Goal: Task Accomplishment & Management: Manage account settings

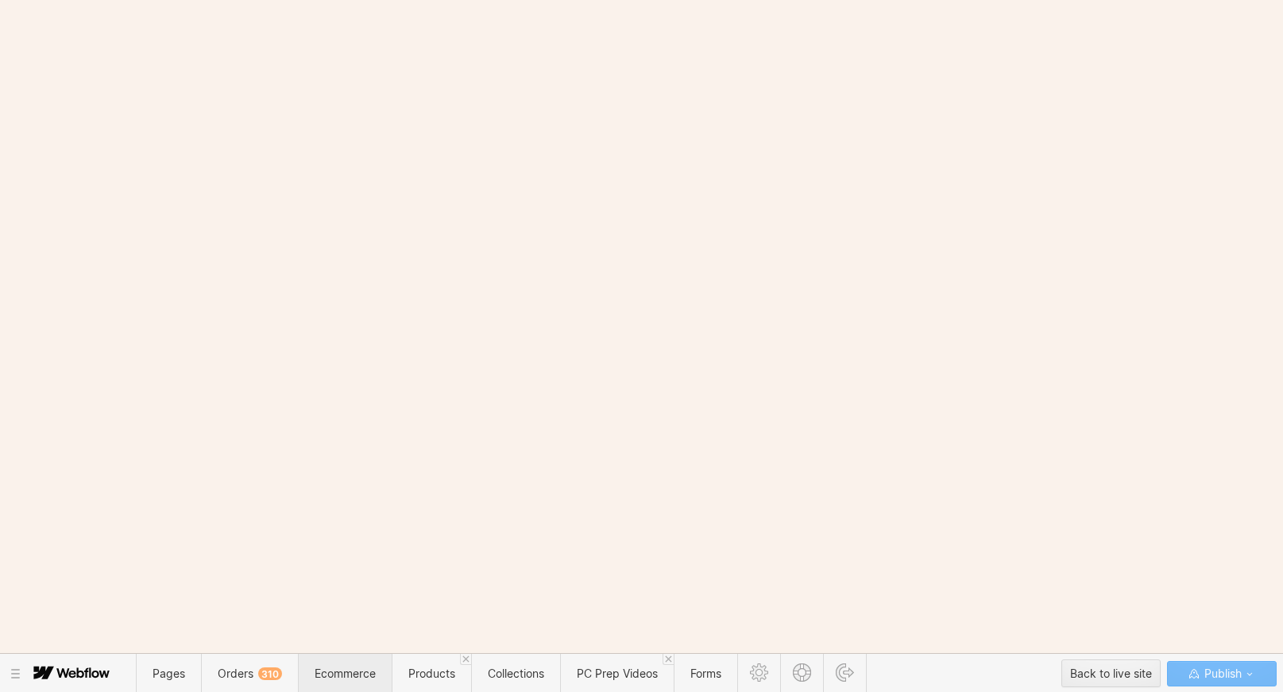
click at [334, 678] on span "Ecommerce" at bounding box center [345, 674] width 61 height 14
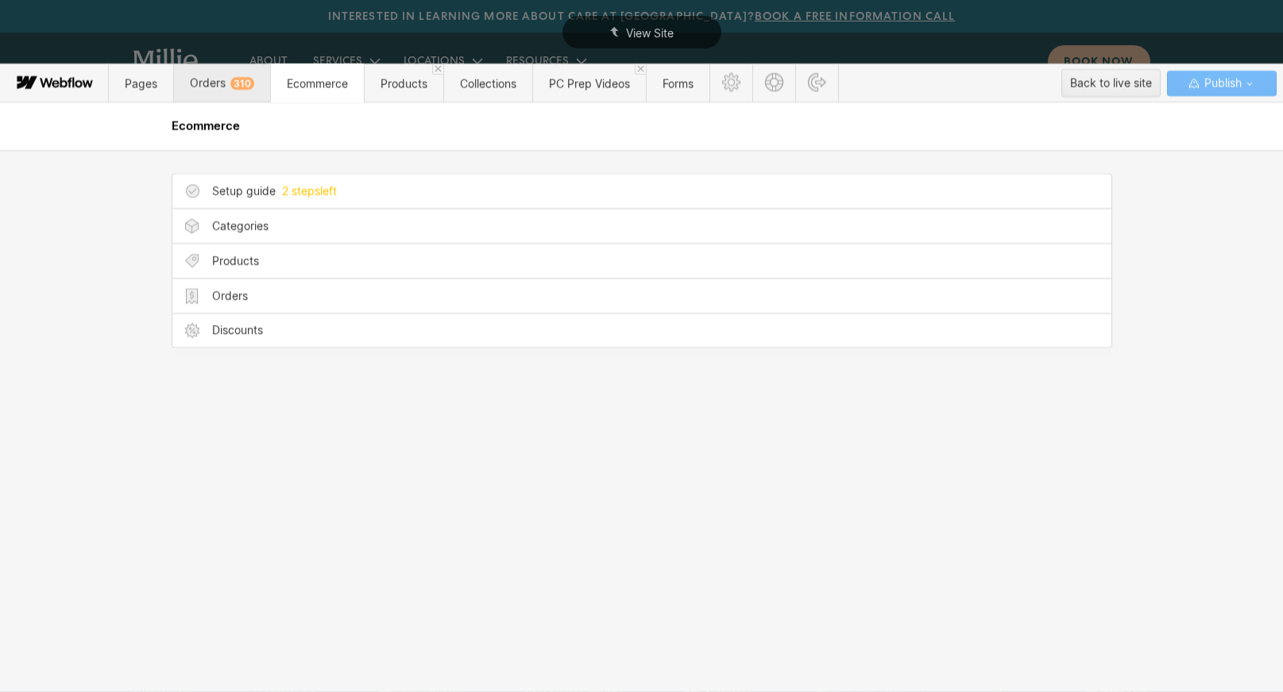
click at [231, 67] on span "Orders 310" at bounding box center [221, 83] width 97 height 39
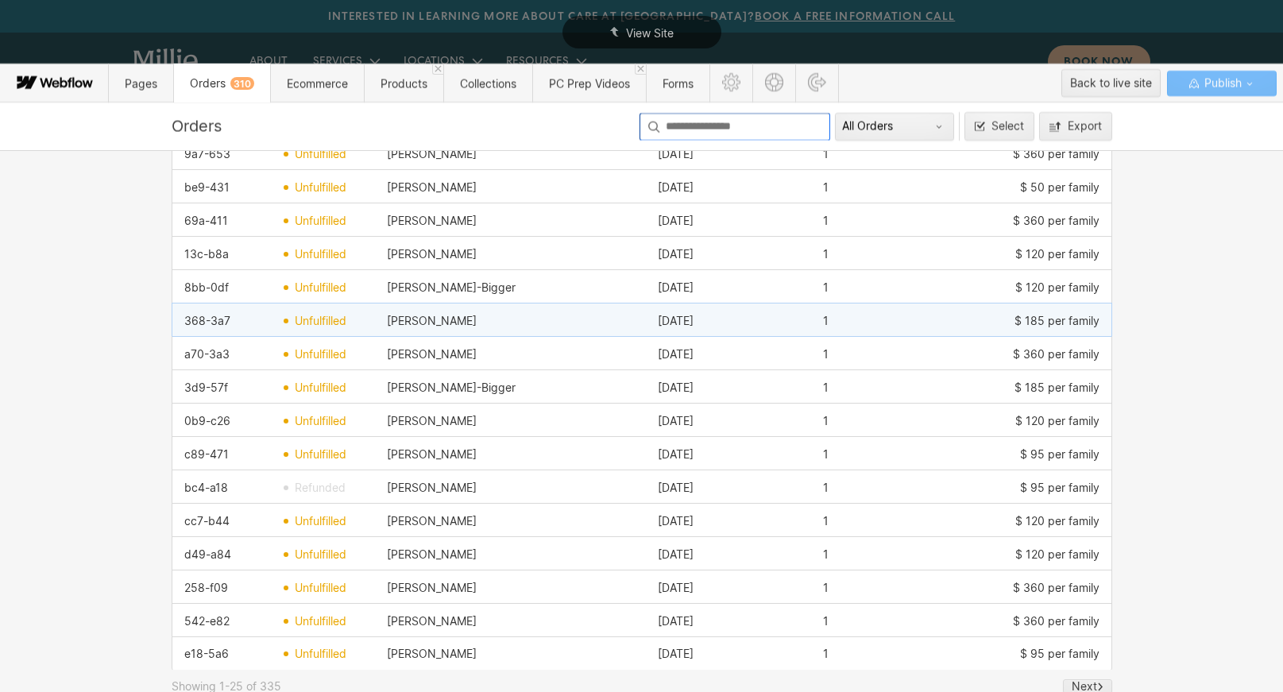
scroll to position [601, 0]
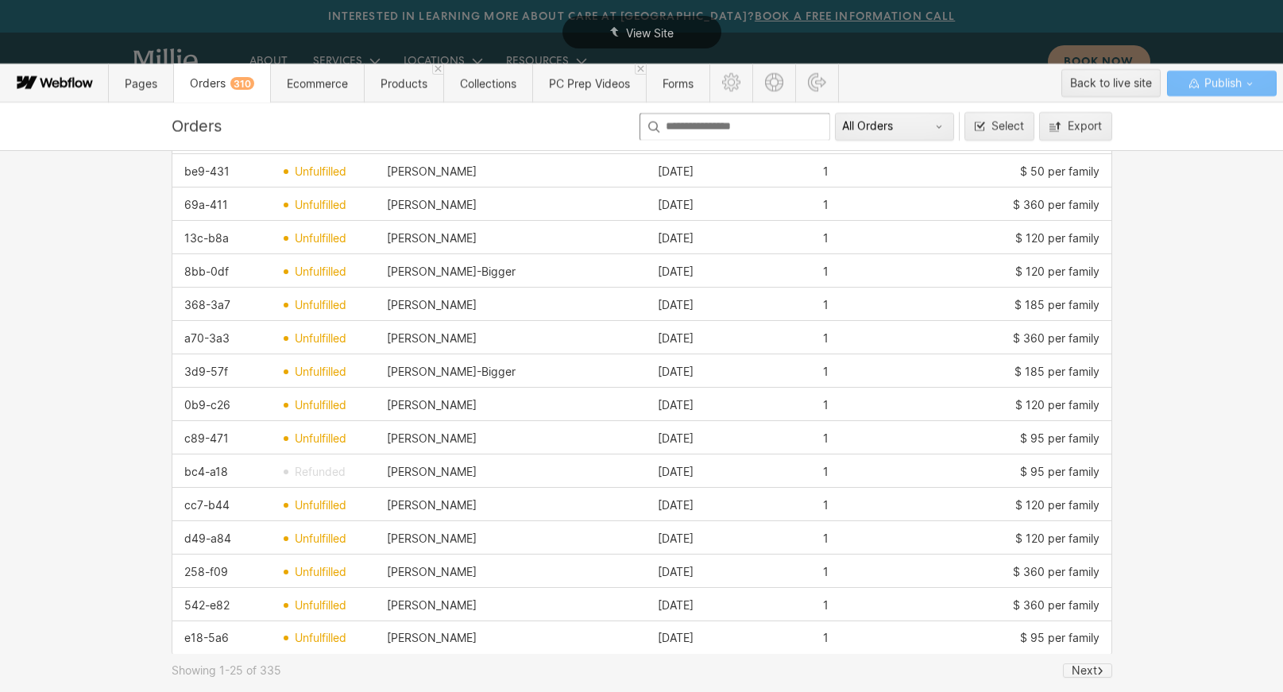
click at [1084, 670] on div "Next" at bounding box center [1084, 670] width 25 height 13
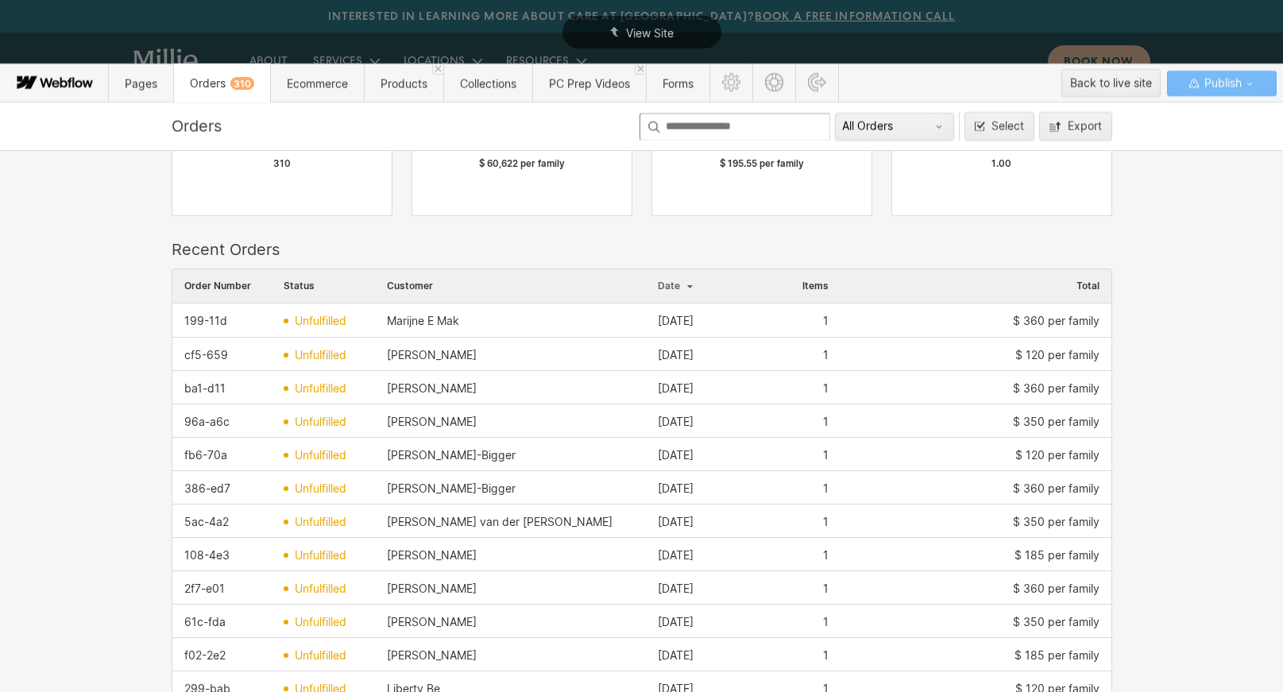
scroll to position [123, 0]
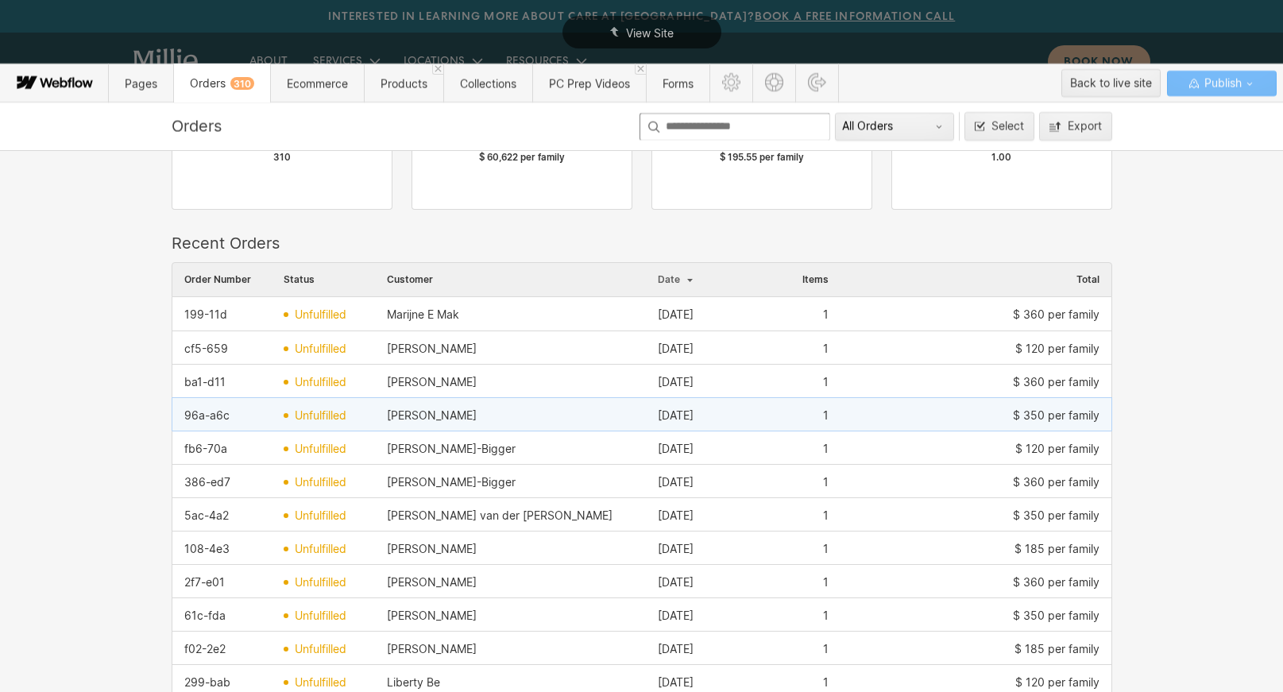
click at [460, 412] on div "[PERSON_NAME]" at bounding box center [510, 415] width 271 height 25
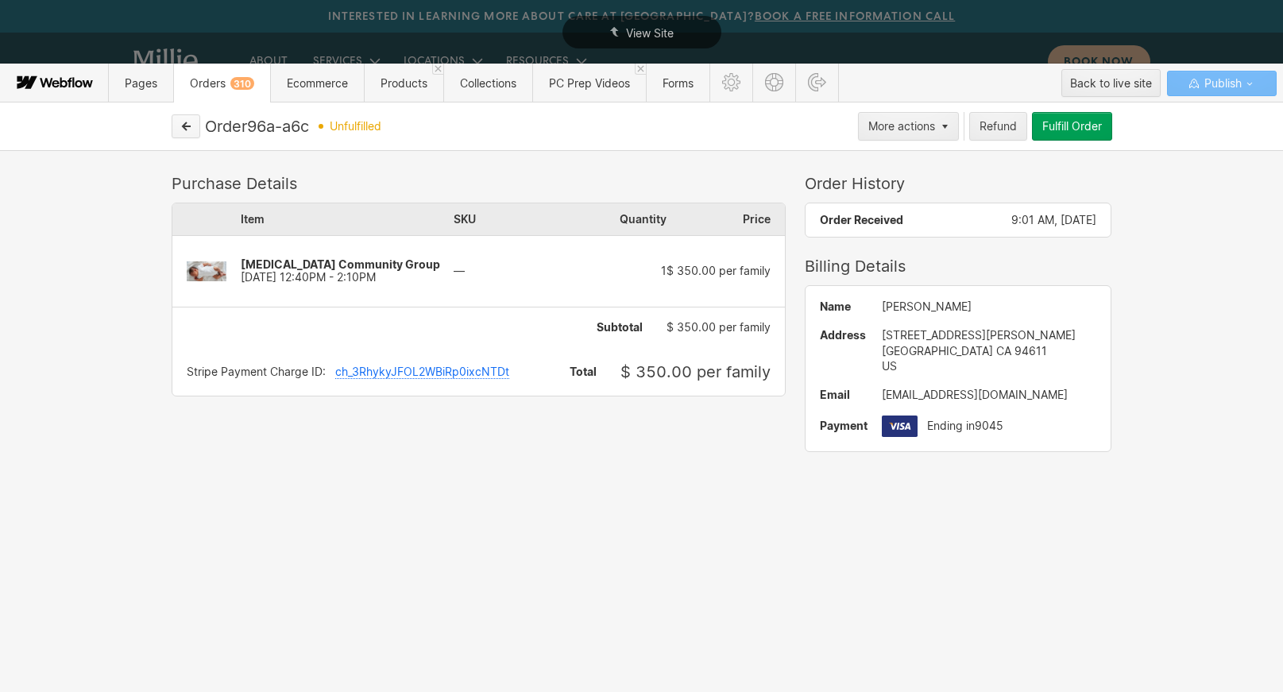
click at [190, 126] on icon "button" at bounding box center [185, 126] width 11 height 11
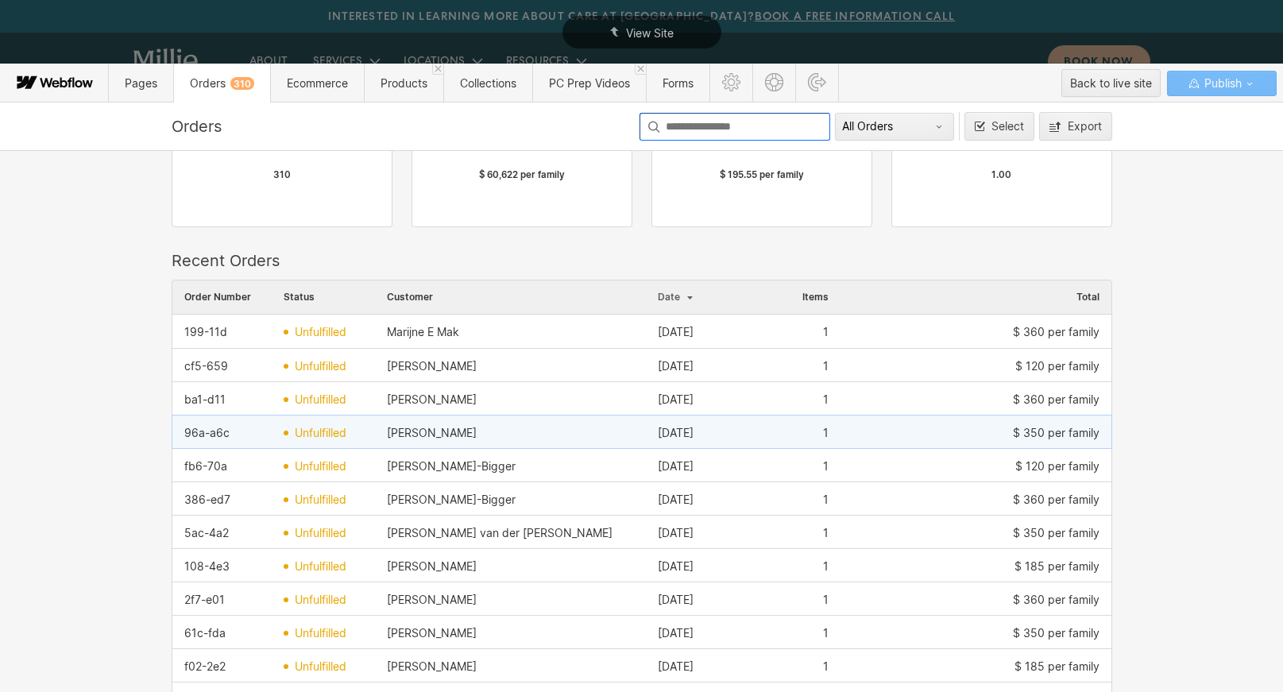
scroll to position [114, 0]
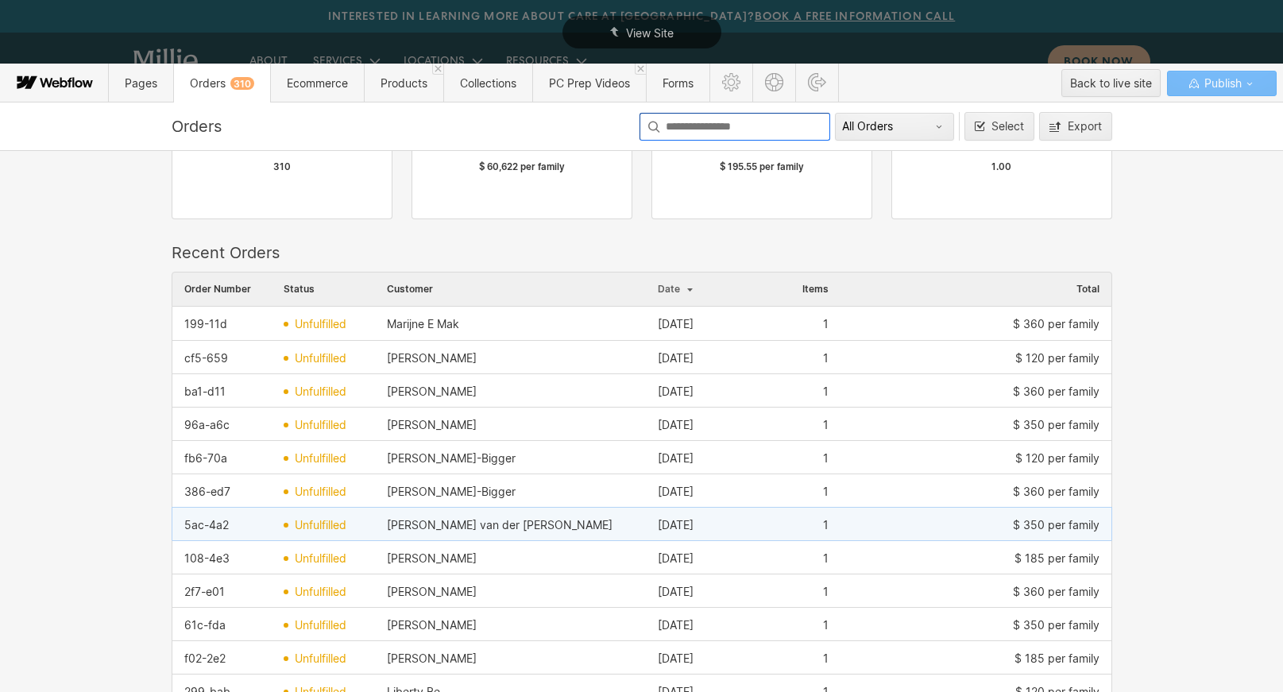
click at [976, 528] on div "$ 350 per family" at bounding box center [976, 525] width 271 height 25
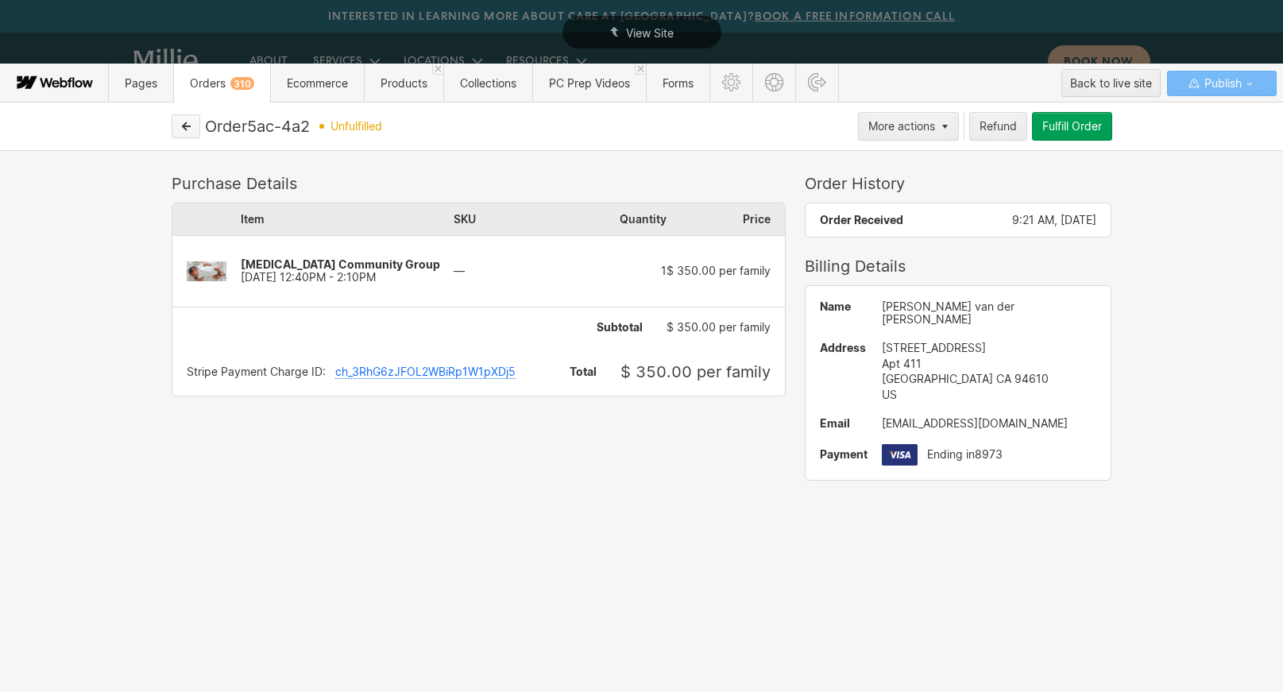
click at [188, 134] on button "button" at bounding box center [186, 126] width 29 height 24
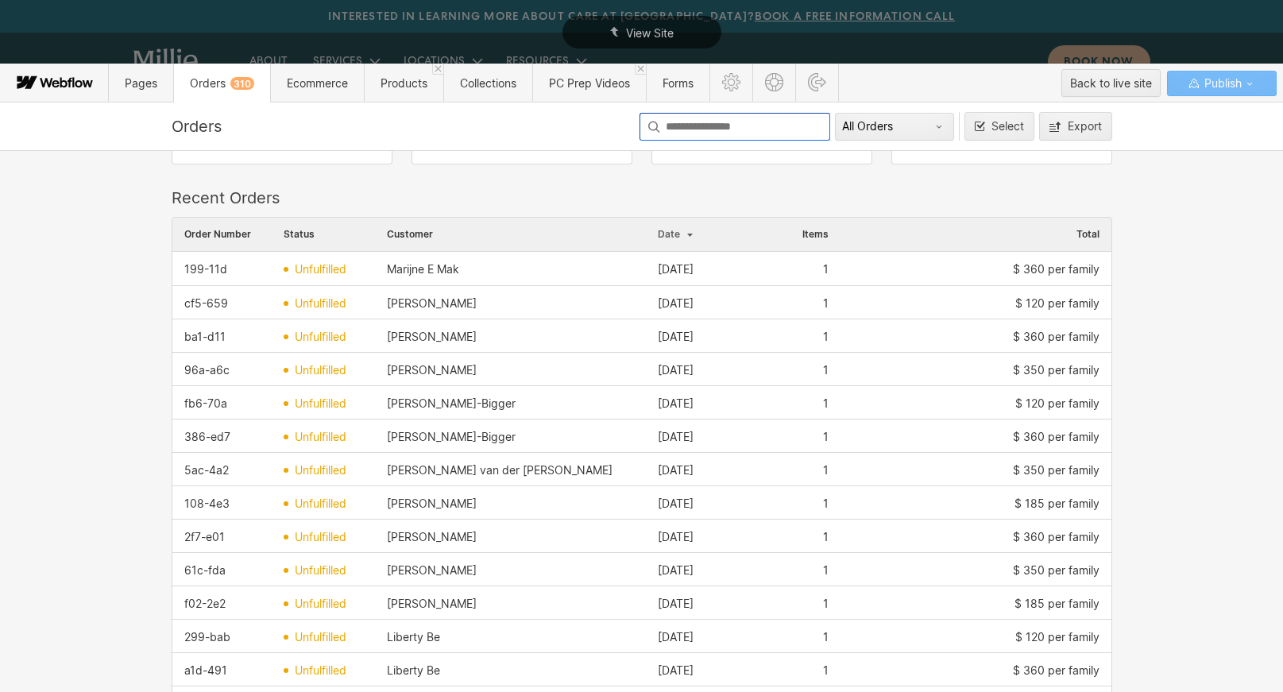
scroll to position [196, 0]
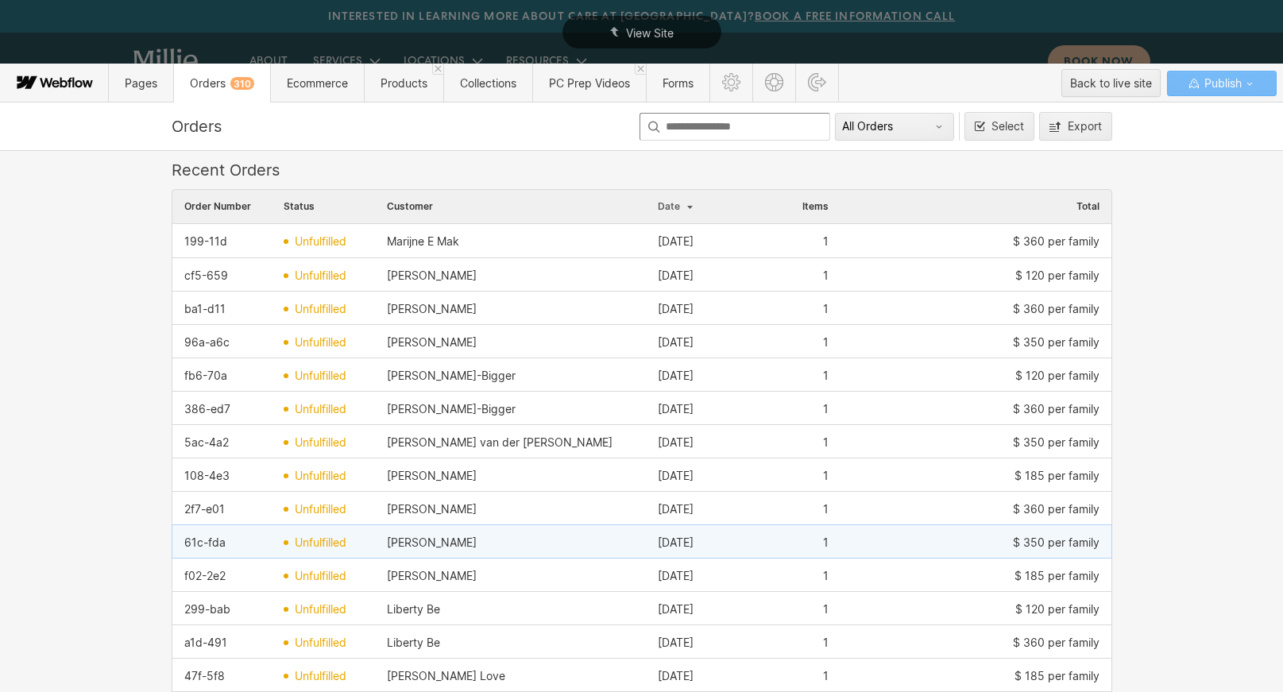
click at [951, 535] on div "$ 350 per family" at bounding box center [976, 542] width 271 height 25
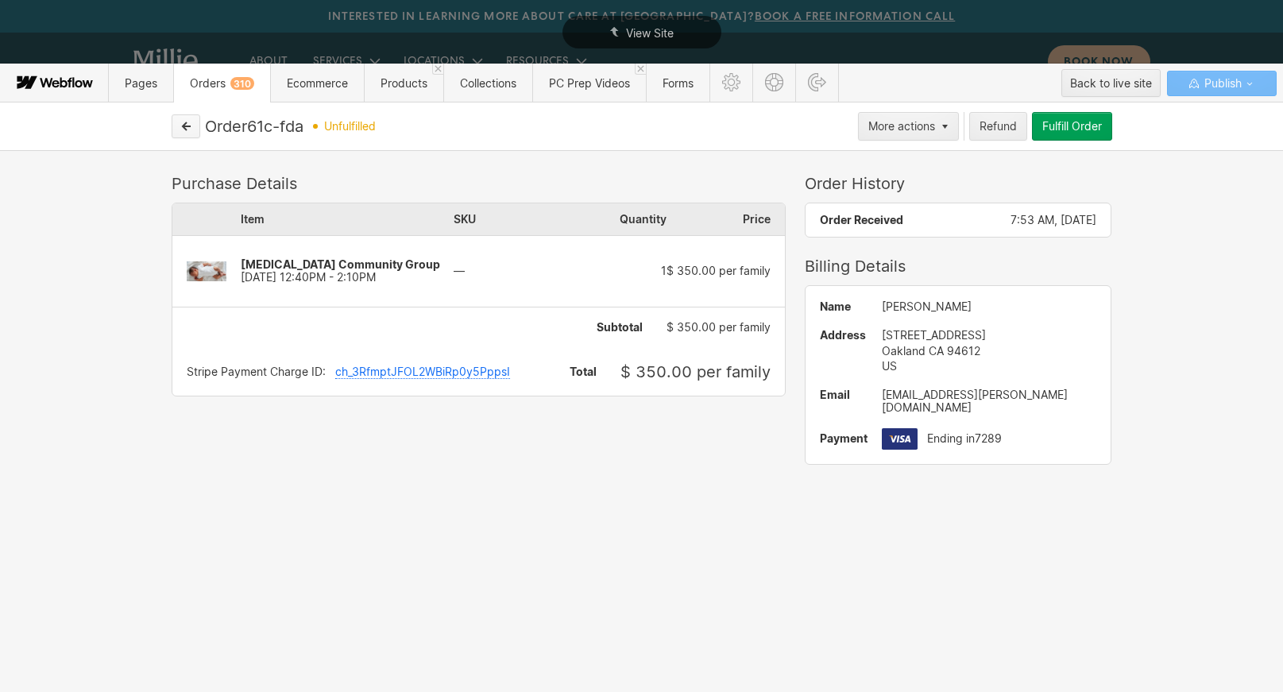
click at [180, 134] on button "button" at bounding box center [186, 126] width 29 height 24
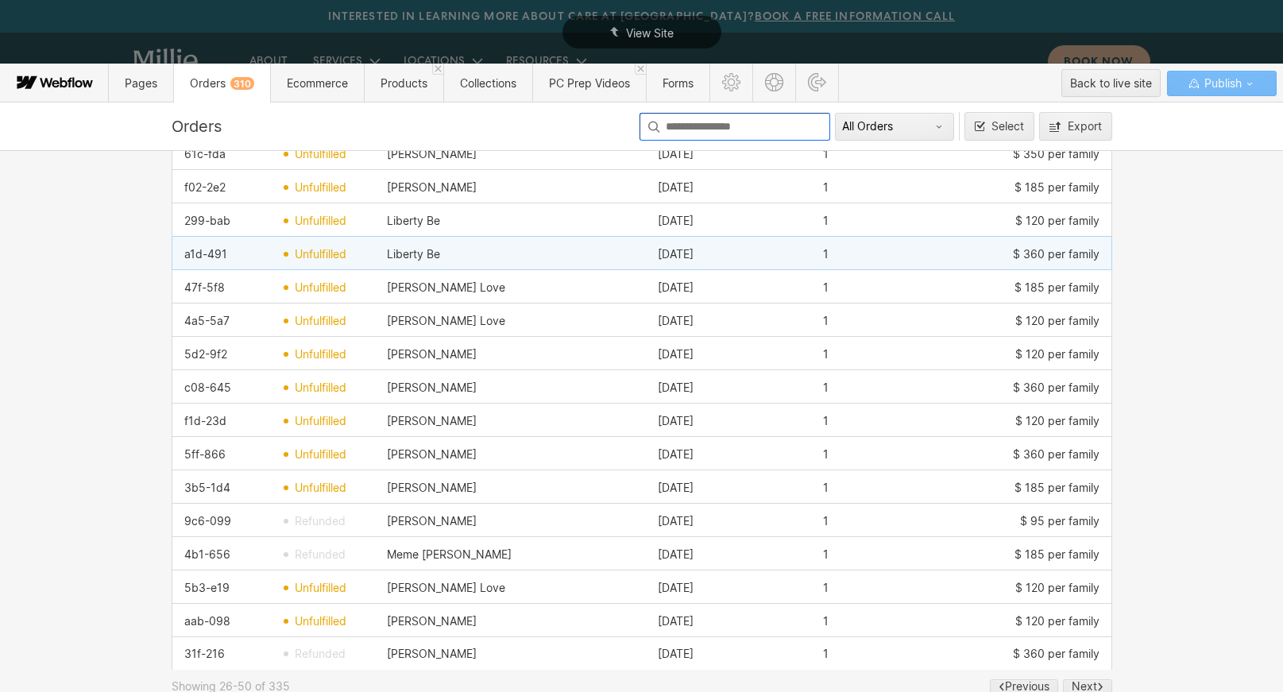
scroll to position [601, 0]
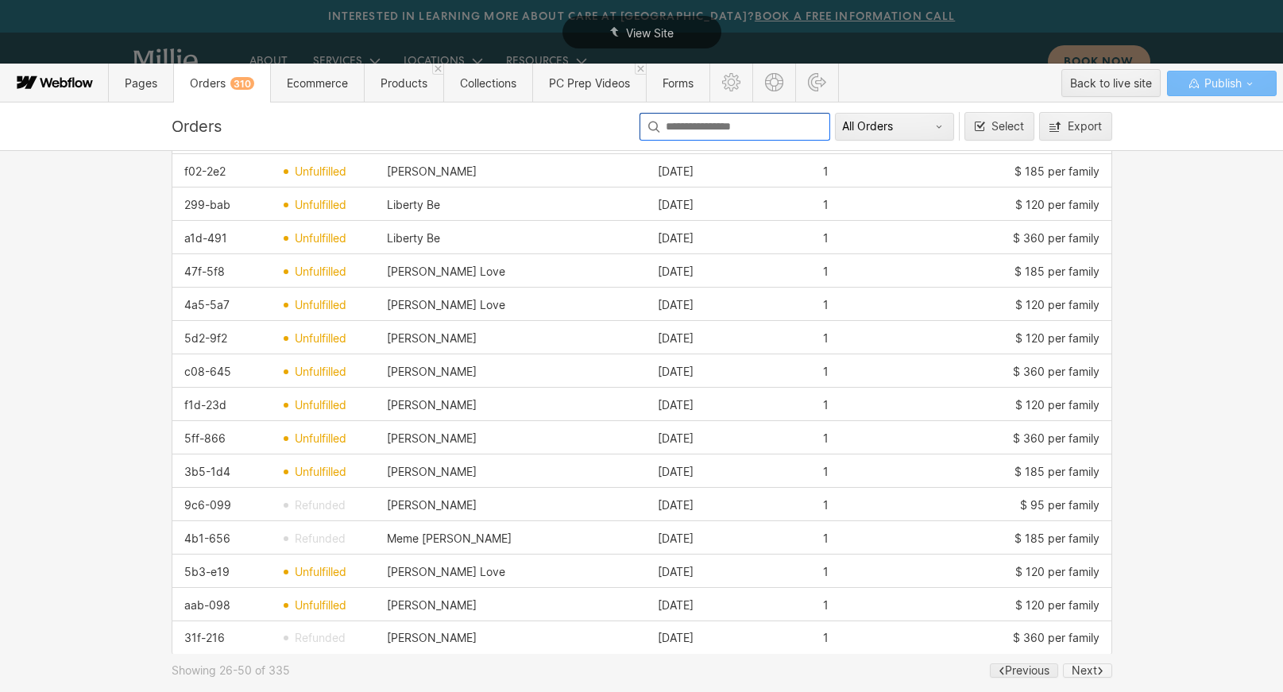
click at [1093, 671] on div "Next" at bounding box center [1084, 670] width 25 height 13
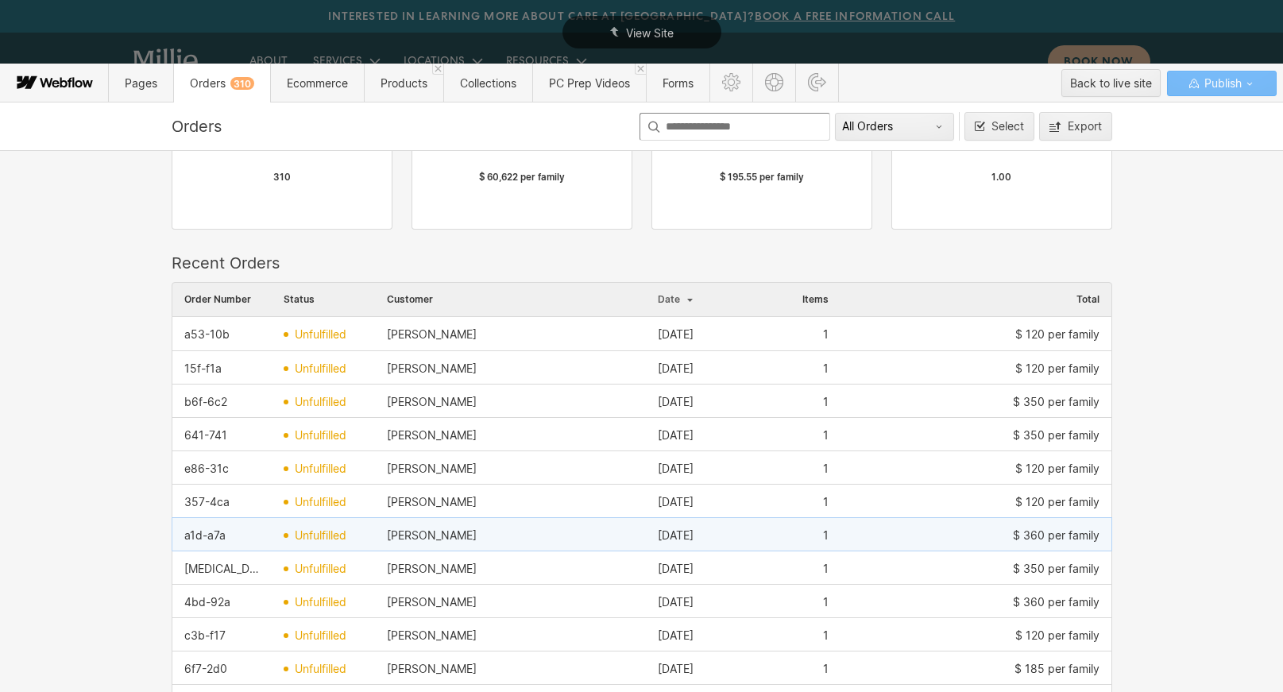
scroll to position [105, 0]
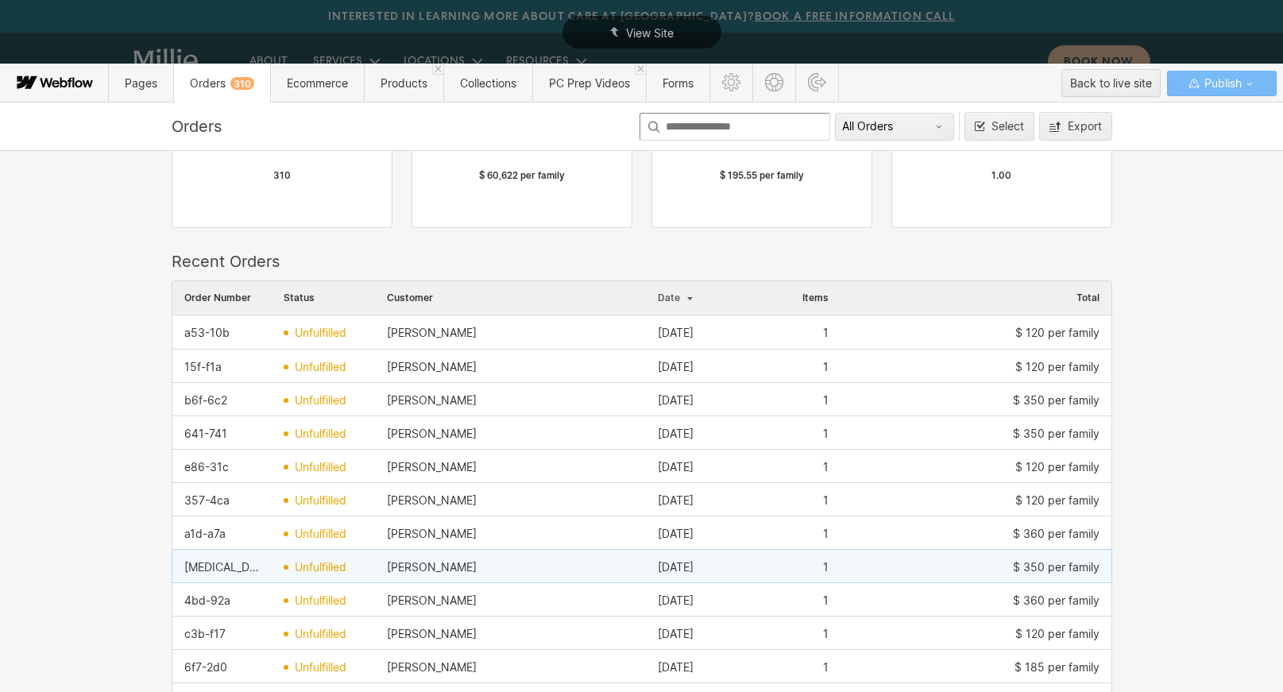
click at [968, 565] on div "$ 350 per family" at bounding box center [976, 567] width 271 height 25
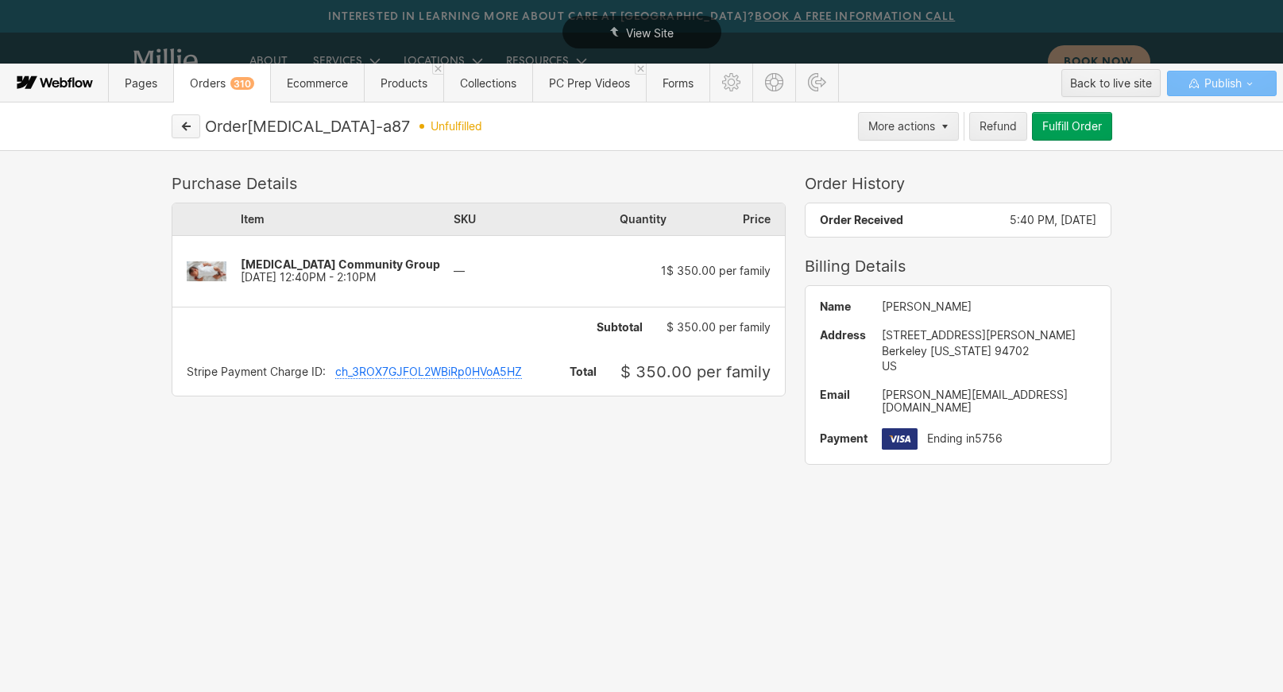
click at [189, 129] on icon "button" at bounding box center [185, 126] width 11 height 11
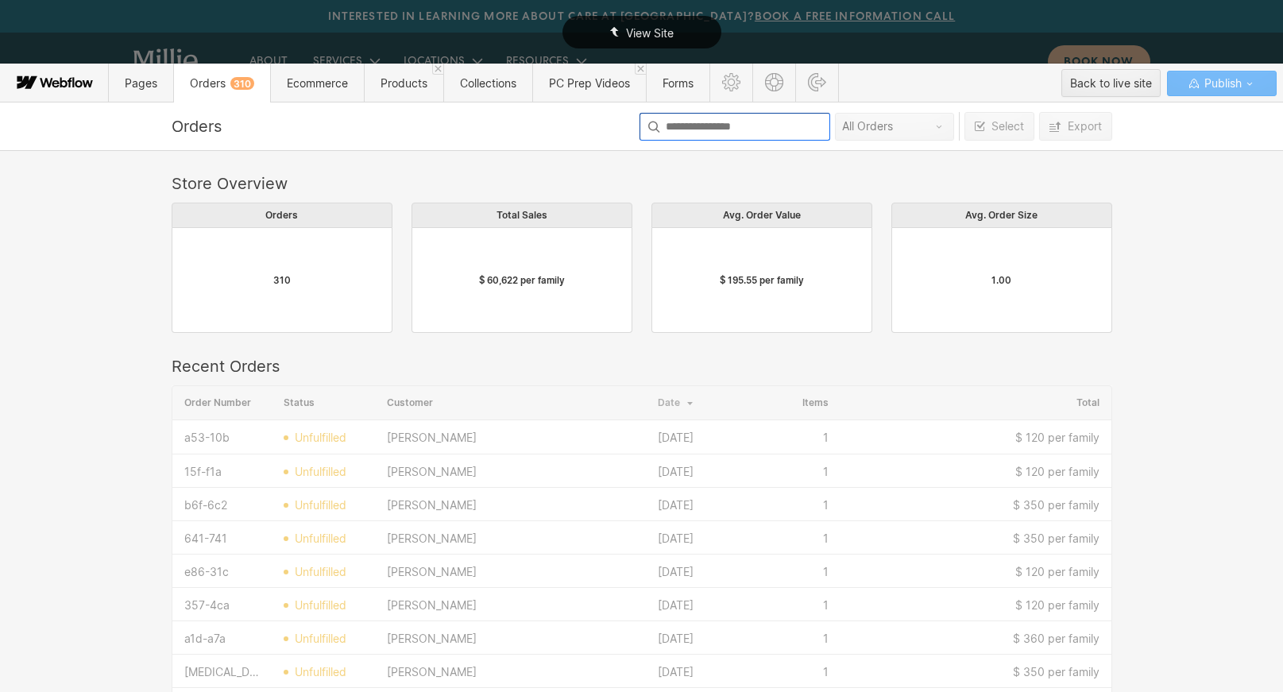
scroll to position [869, 941]
